Goal: Go to known website: Go to known website

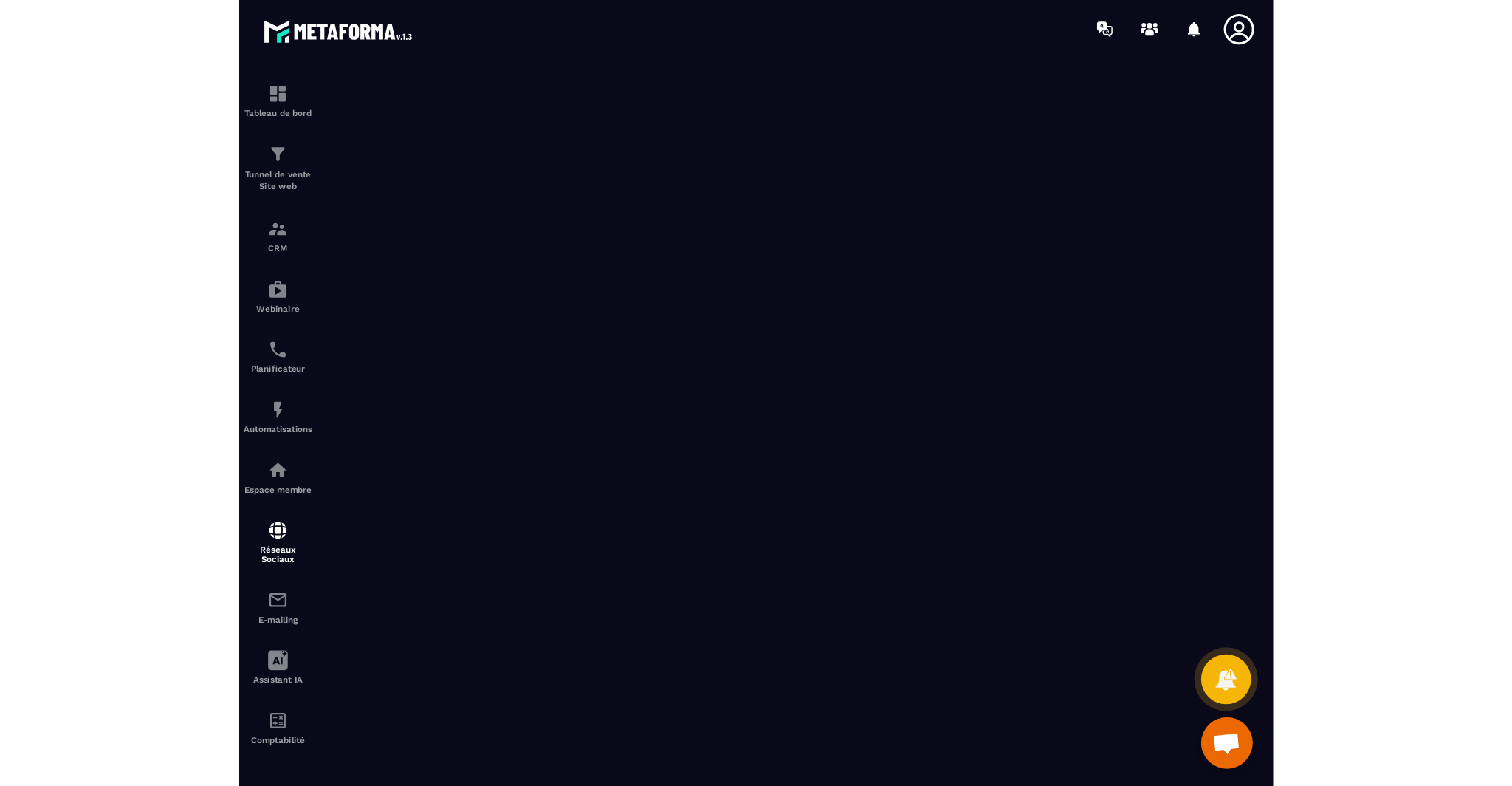
scroll to position [26, 0]
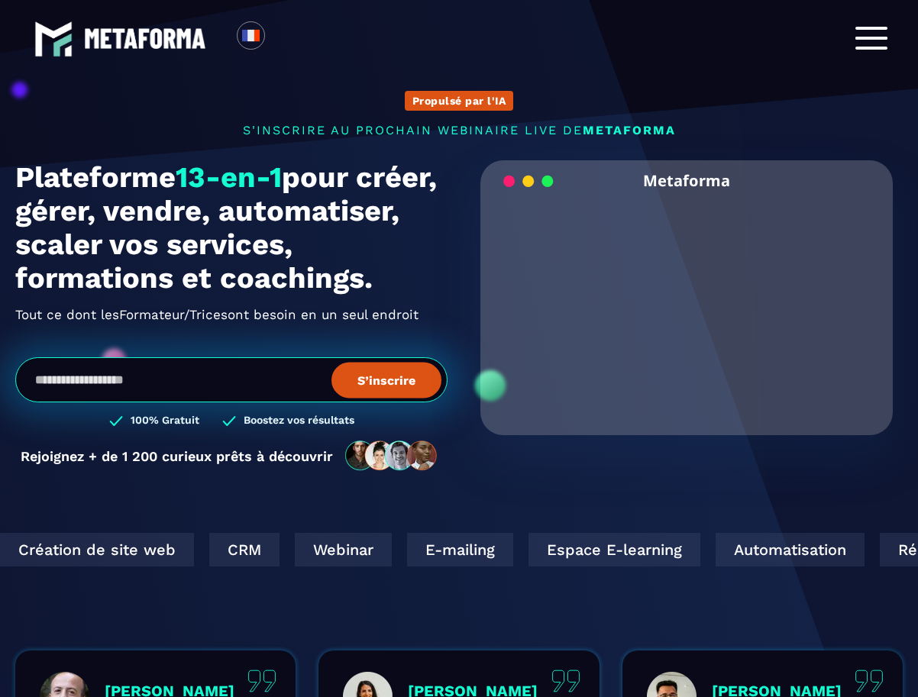
click at [866, 34] on div at bounding box center [871, 39] width 32 height 24
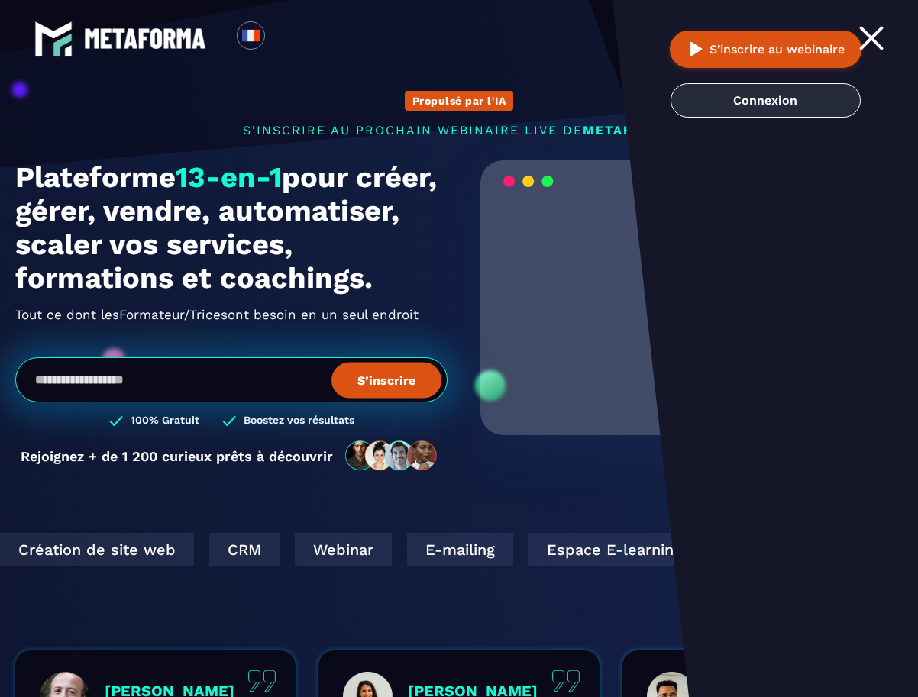
click at [783, 91] on link "Connexion" at bounding box center [766, 100] width 190 height 34
